Goal: Information Seeking & Learning: Learn about a topic

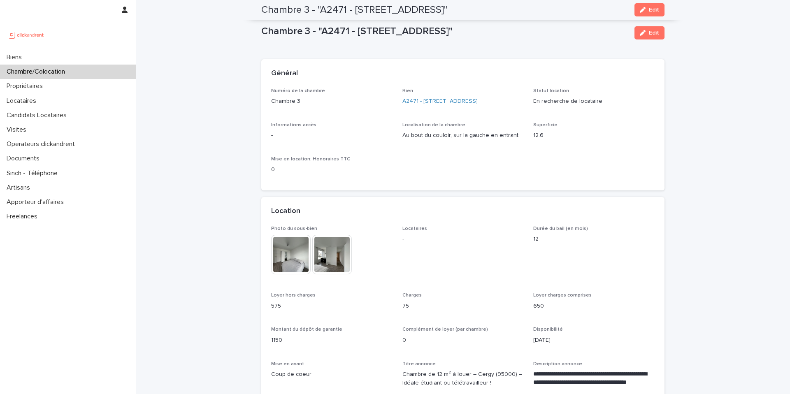
scroll to position [493, 0]
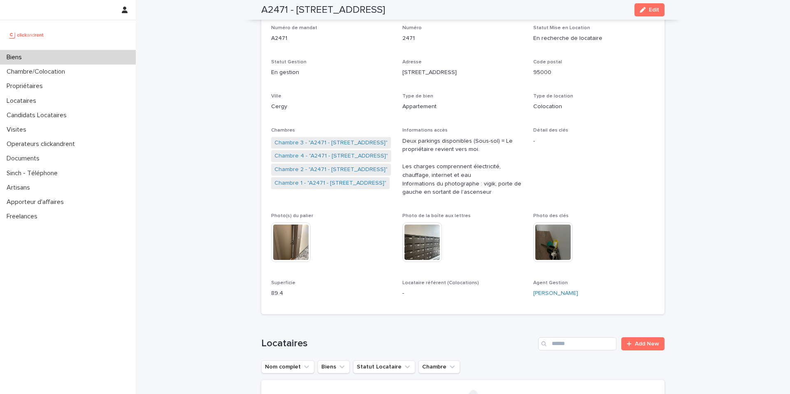
scroll to position [62, 0]
click at [350, 186] on link "Chambre 1 - "A2471 - [STREET_ADDRESS]"" at bounding box center [330, 184] width 112 height 9
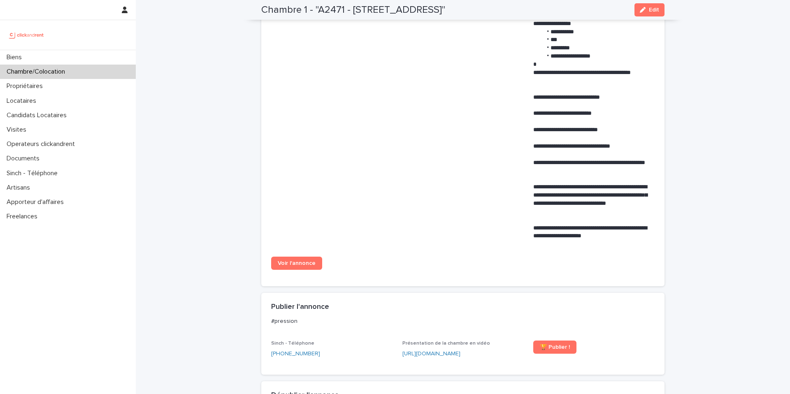
scroll to position [450, 0]
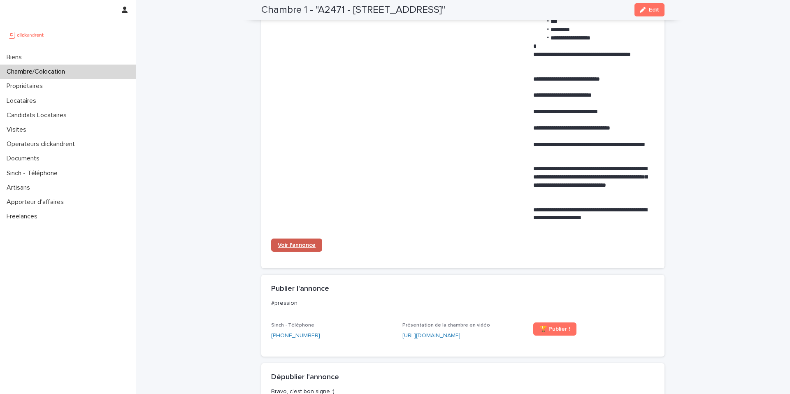
click at [308, 243] on span "Voir l'annonce" at bounding box center [297, 245] width 38 height 6
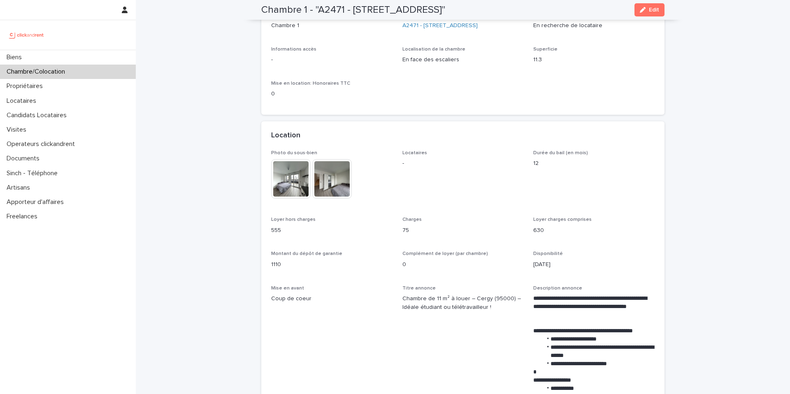
scroll to position [0, 0]
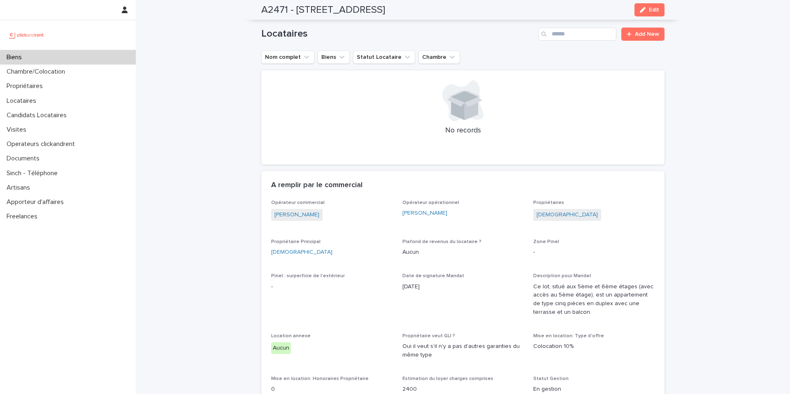
scroll to position [381, 0]
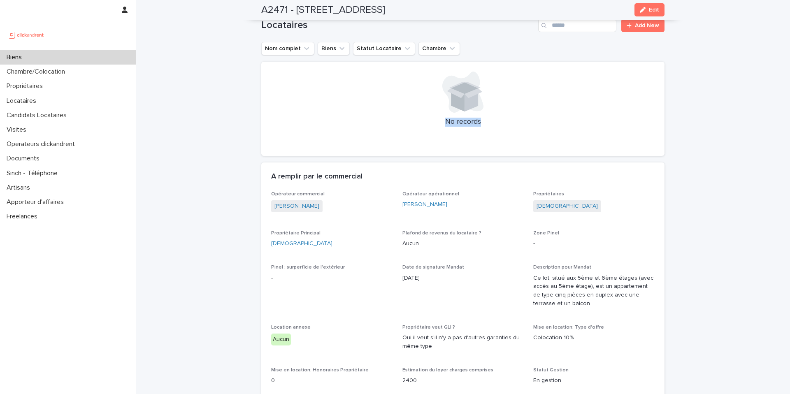
drag, startPoint x: 487, startPoint y: 120, endPoint x: 443, endPoint y: 123, distance: 44.5
click at [443, 123] on p "No records" at bounding box center [462, 122] width 383 height 9
click at [507, 128] on div "No records" at bounding box center [462, 109] width 403 height 95
drag, startPoint x: 507, startPoint y: 128, endPoint x: 444, endPoint y: 123, distance: 63.6
click at [444, 123] on div "No records" at bounding box center [462, 109] width 403 height 95
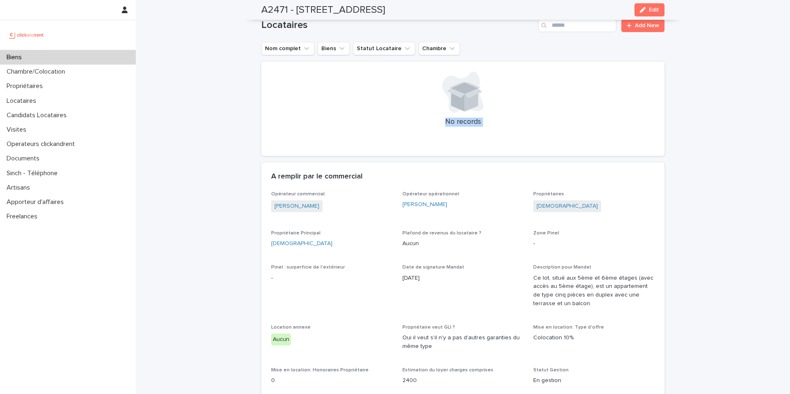
click at [500, 112] on div at bounding box center [462, 92] width 383 height 41
drag, startPoint x: 491, startPoint y: 124, endPoint x: 435, endPoint y: 123, distance: 55.9
click at [435, 123] on p "No records" at bounding box center [462, 122] width 383 height 9
click at [512, 120] on p "No records" at bounding box center [462, 122] width 383 height 9
drag, startPoint x: 512, startPoint y: 120, endPoint x: 445, endPoint y: 118, distance: 67.5
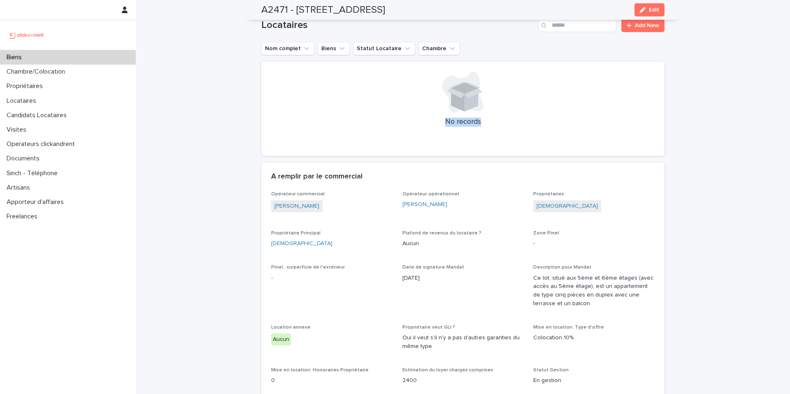
click at [444, 118] on p "No records" at bounding box center [462, 122] width 383 height 9
click at [565, 119] on p "No records" at bounding box center [462, 122] width 383 height 9
drag, startPoint x: 507, startPoint y: 119, endPoint x: 442, endPoint y: 118, distance: 64.6
click at [442, 118] on p "No records" at bounding box center [462, 122] width 383 height 9
click at [523, 125] on p "No records" at bounding box center [462, 122] width 383 height 9
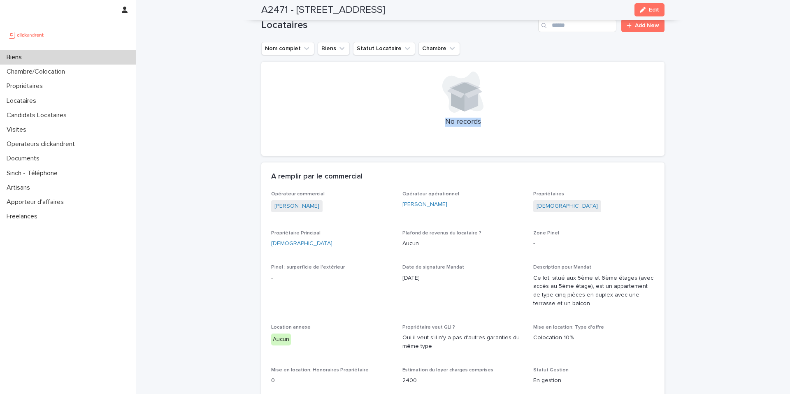
drag, startPoint x: 518, startPoint y: 125, endPoint x: 440, endPoint y: 125, distance: 78.1
click at [440, 125] on p "No records" at bounding box center [462, 122] width 383 height 9
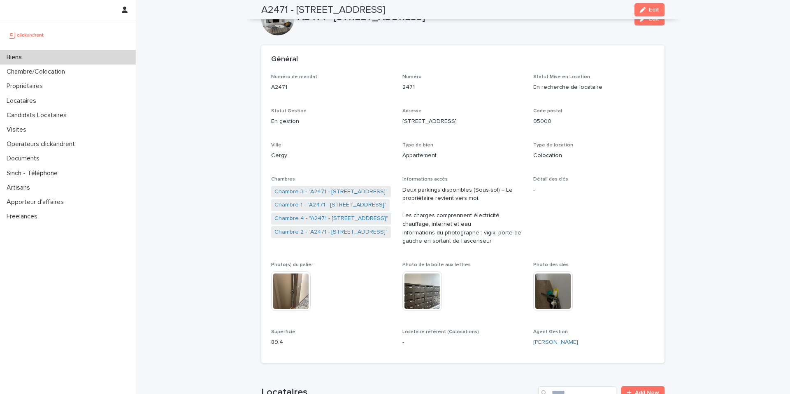
scroll to position [0, 0]
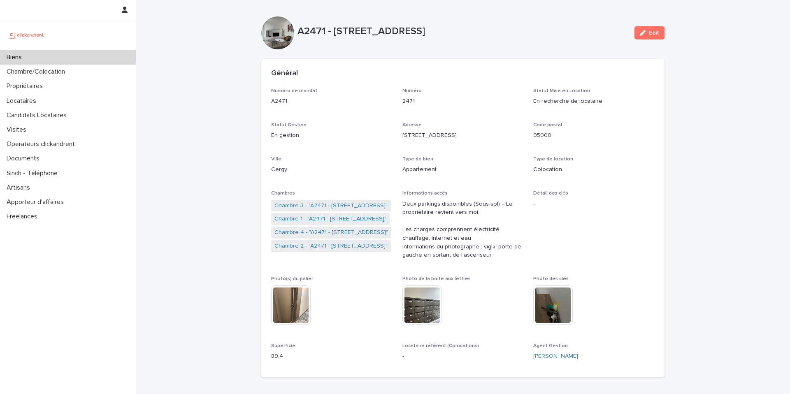
click at [325, 220] on link "Chambre 1 - "A2471 - [STREET_ADDRESS]"" at bounding box center [330, 219] width 112 height 9
